Goal: Task Accomplishment & Management: Use online tool/utility

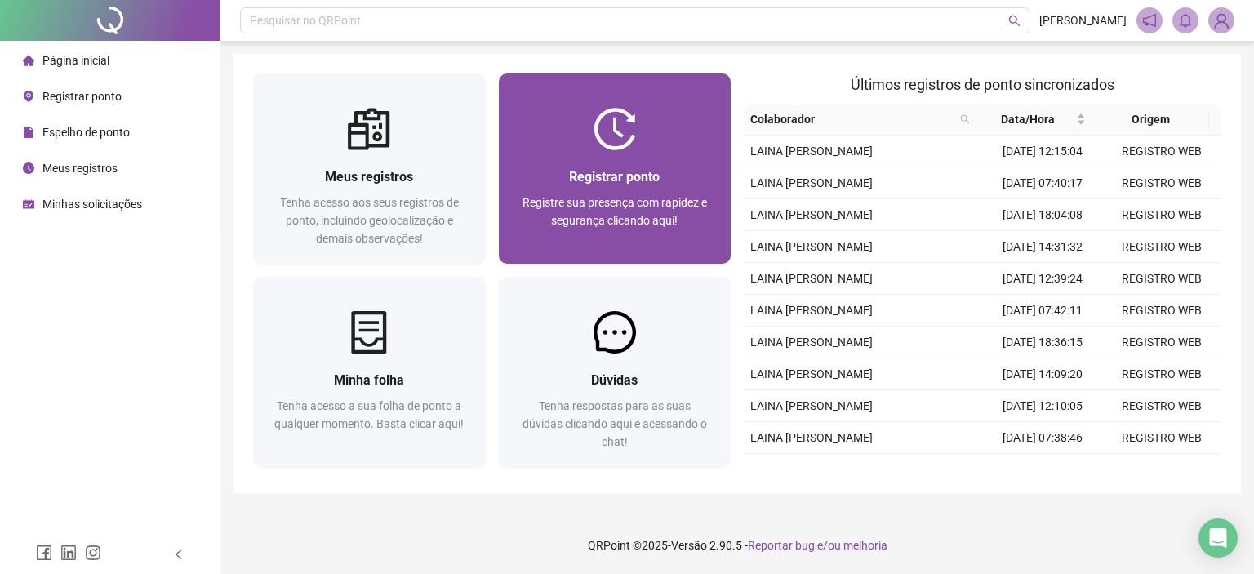
click at [636, 165] on div "Registrar ponto Registre sua presença com rapidez e segurança clicando aqui!" at bounding box center [615, 206] width 233 height 113
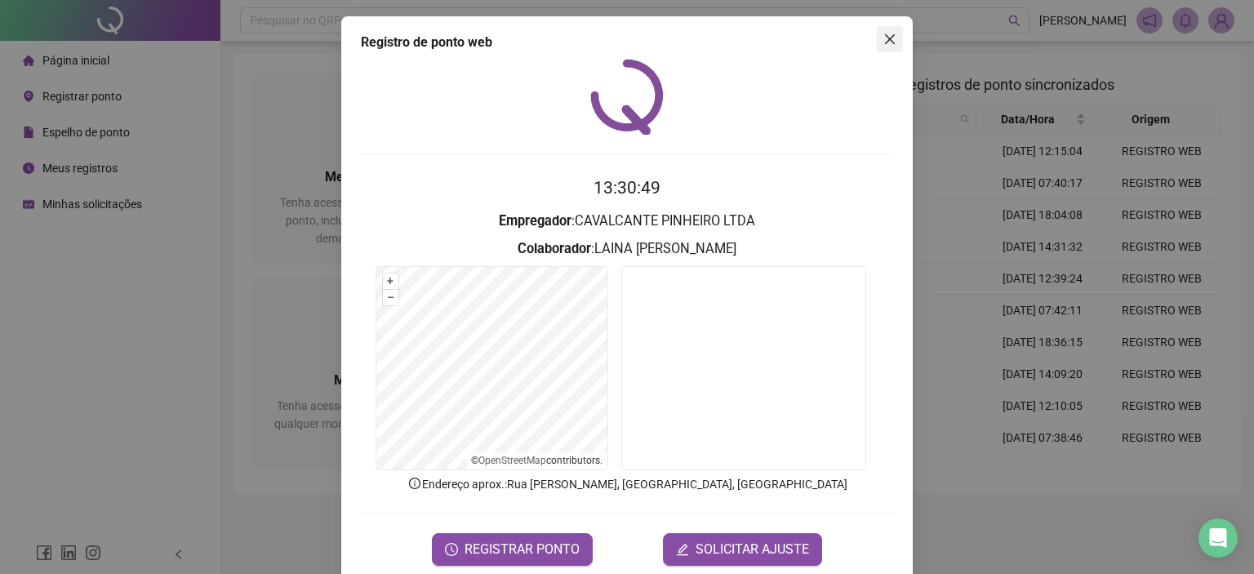
click at [888, 29] on button "Close" at bounding box center [890, 39] width 26 height 26
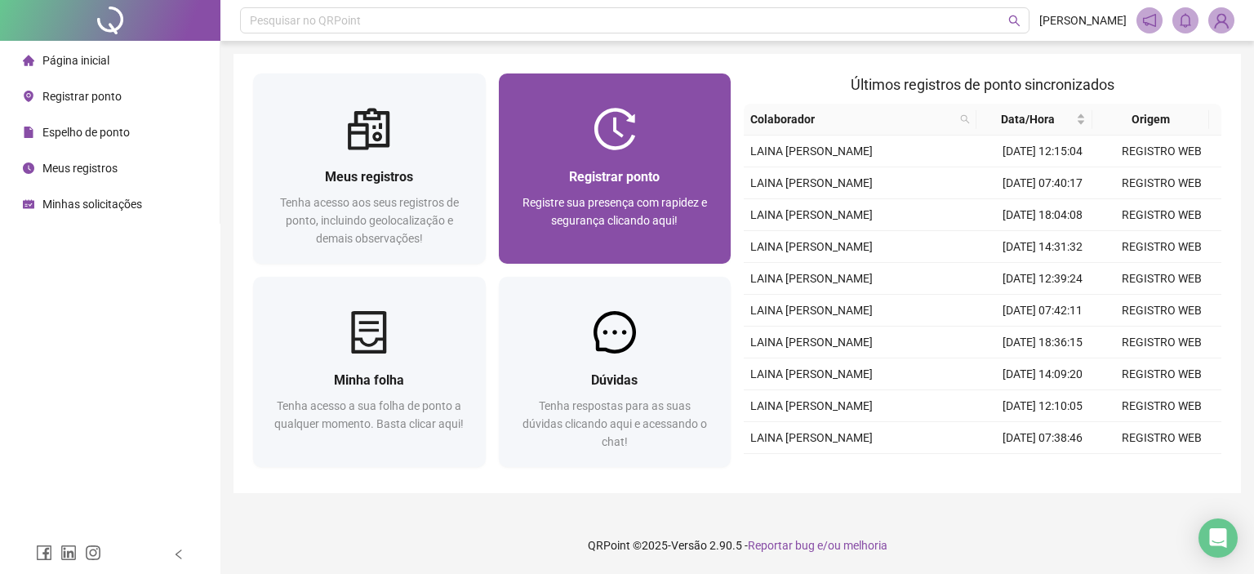
click at [658, 154] on div "Registrar ponto Registre sua presença com rapidez e segurança clicando aqui!" at bounding box center [615, 206] width 233 height 113
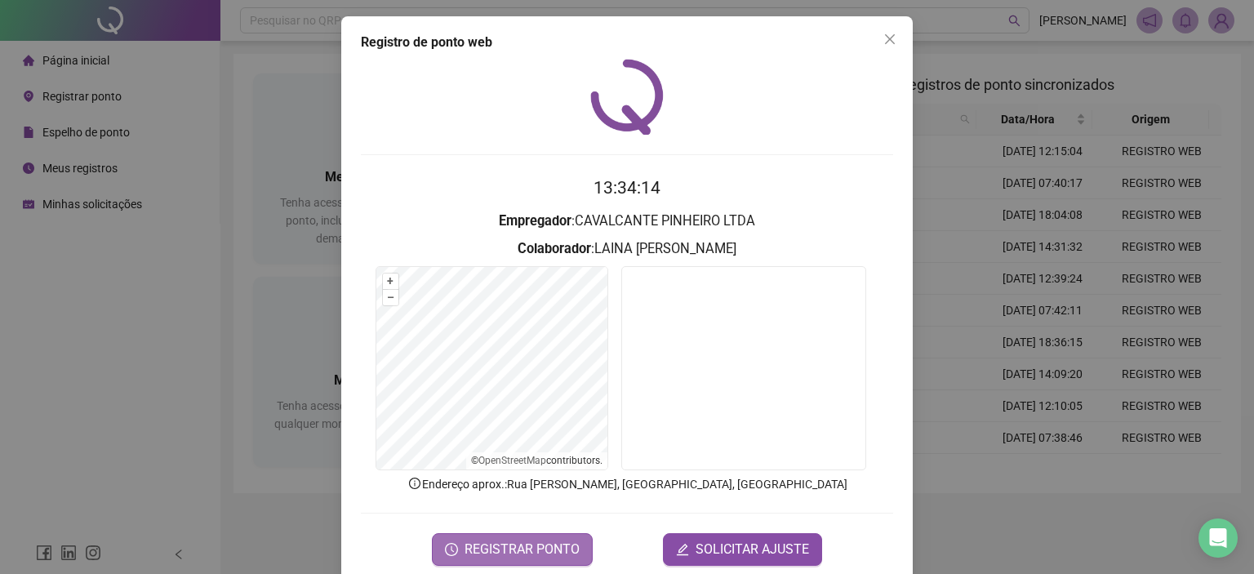
click at [495, 556] on span "REGISTRAR PONTO" at bounding box center [521, 550] width 115 height 20
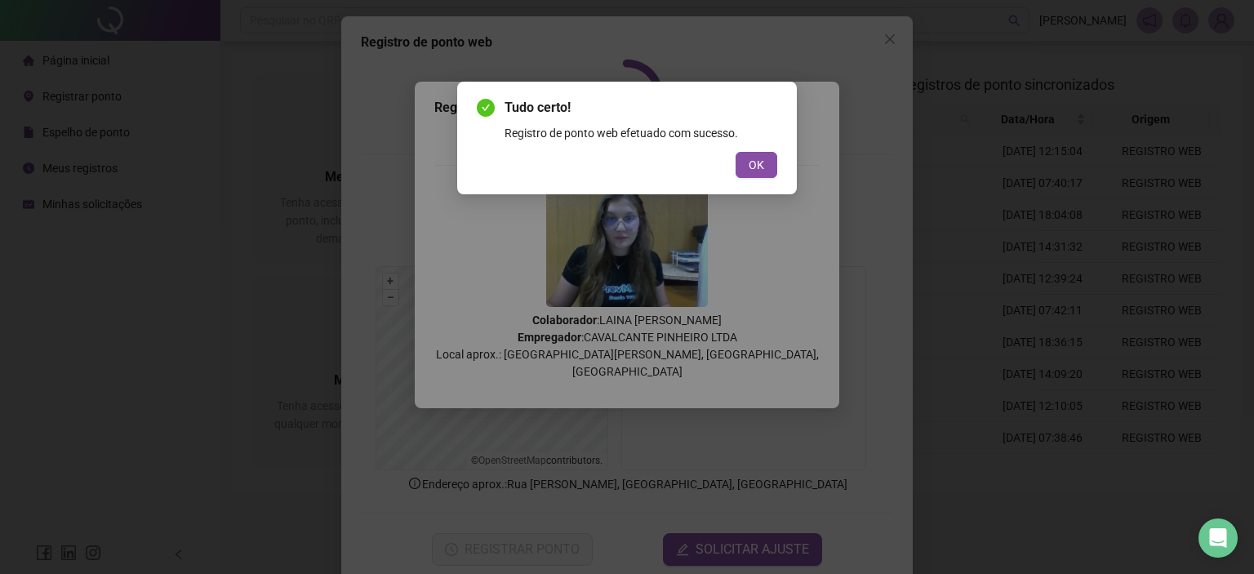
click at [772, 147] on div "Tudo certo! Registro de ponto web efetuado com sucesso. OK" at bounding box center [627, 138] width 300 height 80
click at [771, 161] on button "OK" at bounding box center [756, 165] width 42 height 26
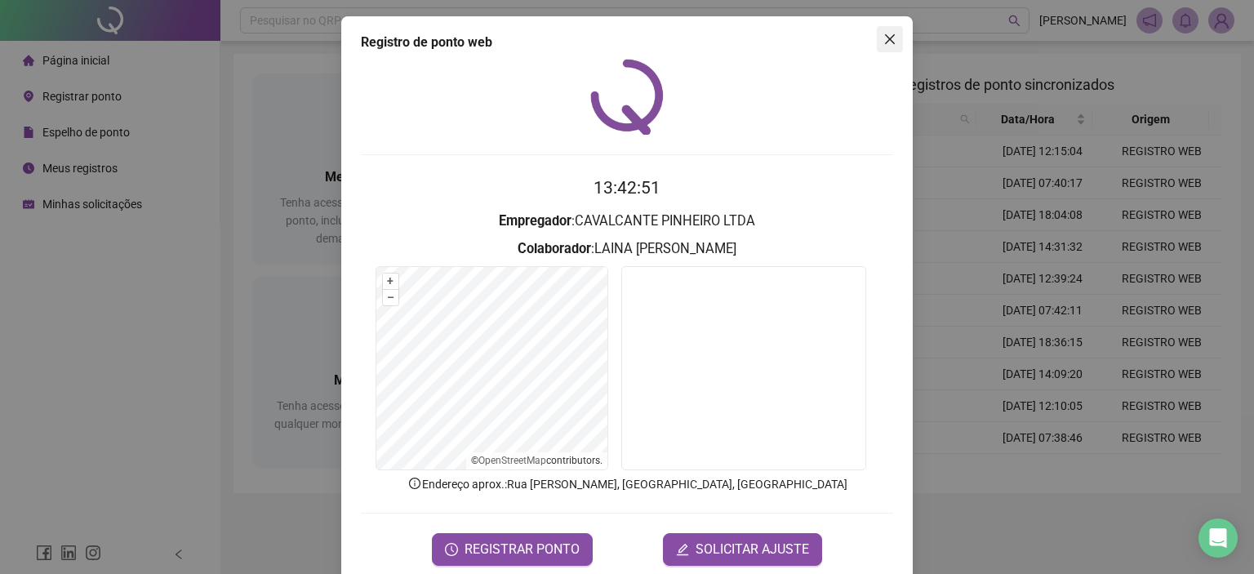
click at [892, 38] on span "Close" at bounding box center [890, 39] width 26 height 13
